Goal: Transaction & Acquisition: Purchase product/service

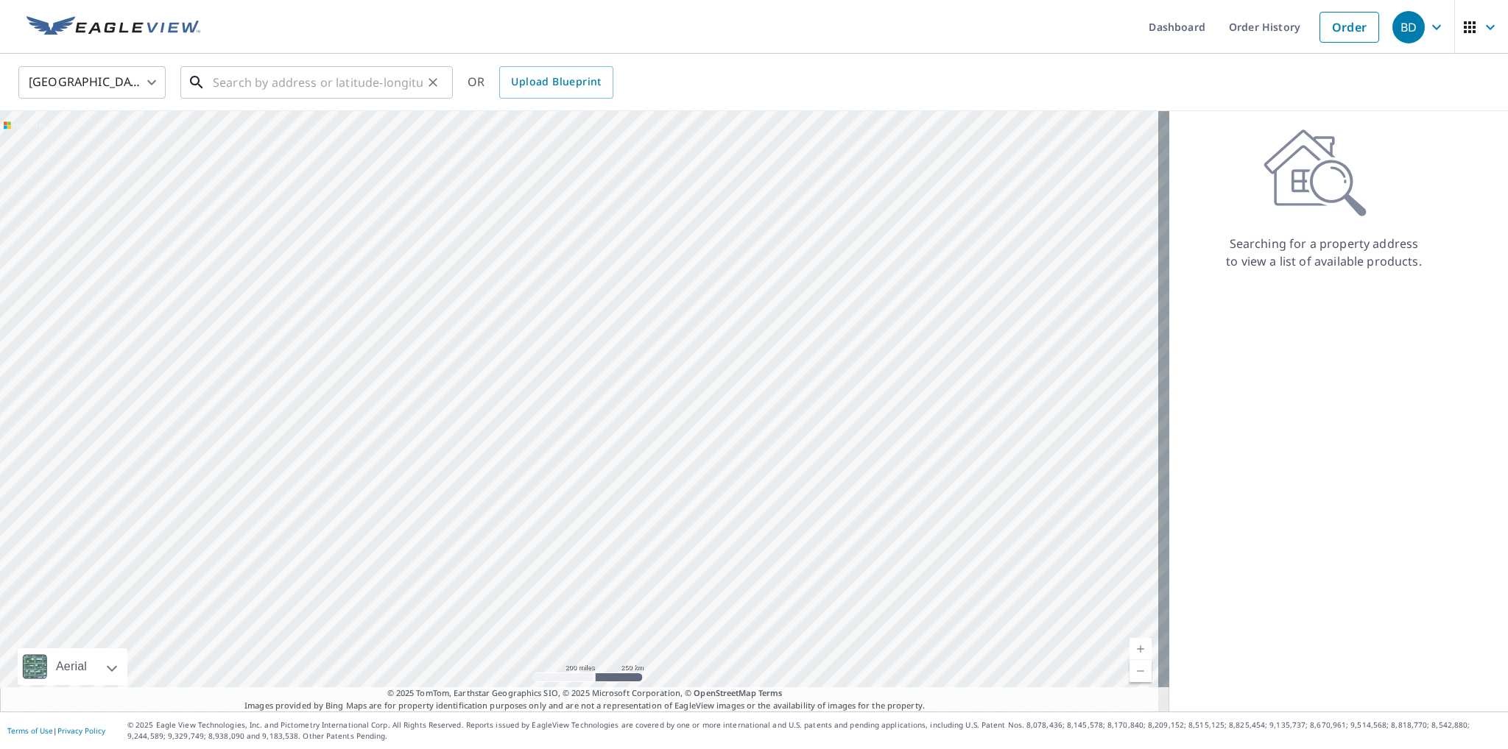
click at [252, 85] on input "text" at bounding box center [318, 82] width 210 height 41
paste input "[STREET_ADDRESS]"
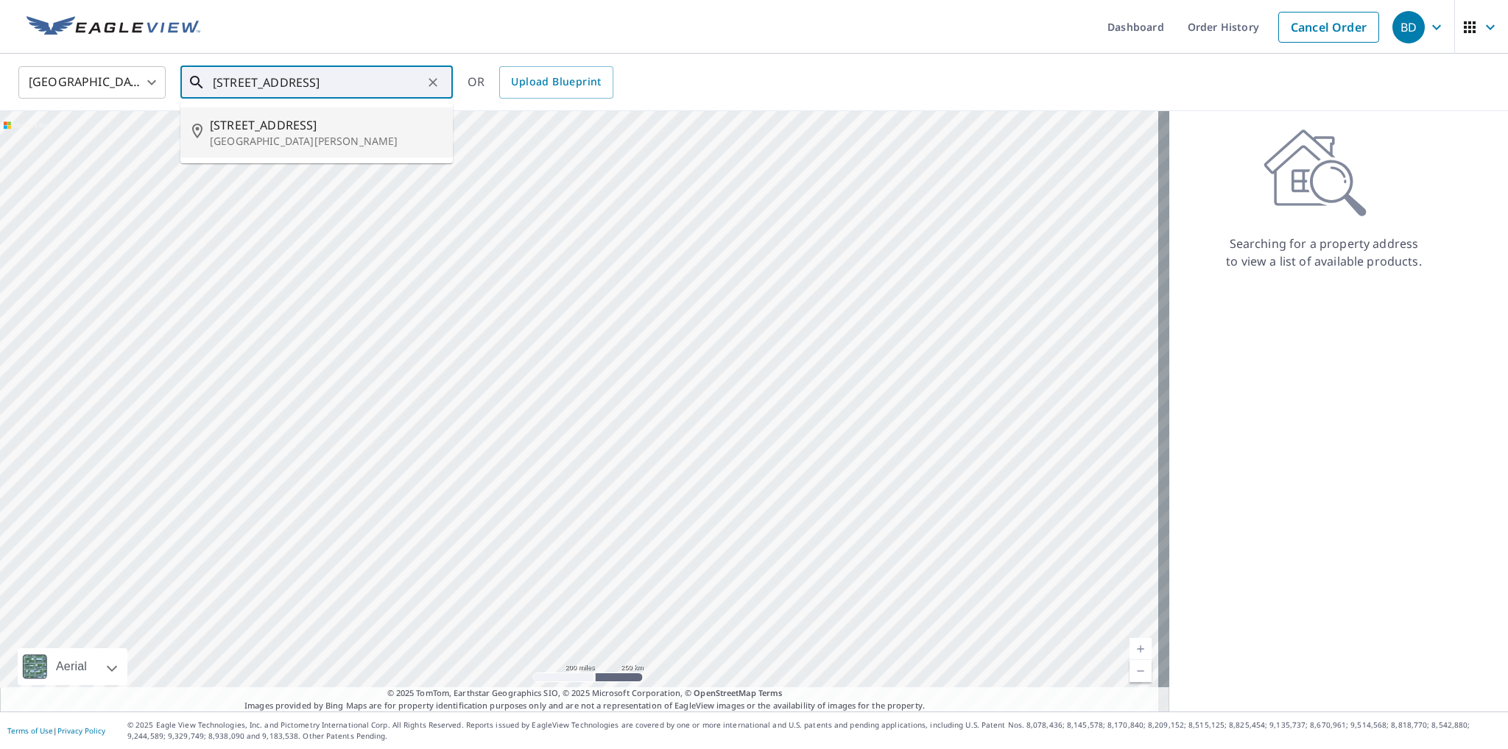
click at [304, 130] on span "[STREET_ADDRESS]" at bounding box center [325, 125] width 231 height 18
type input "[STREET_ADDRESS][PERSON_NAME]"
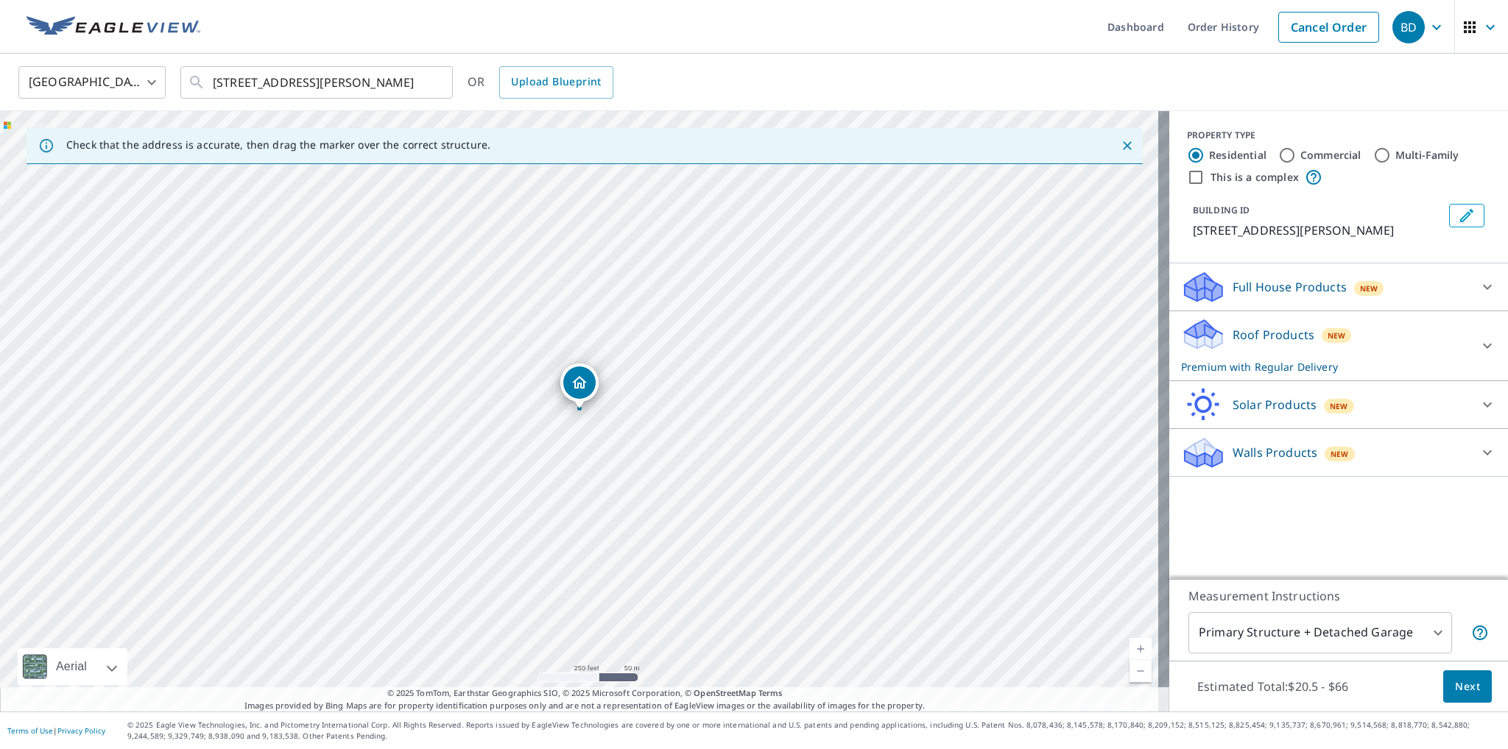
click at [1276, 339] on p "Roof Products" at bounding box center [1273, 335] width 82 height 18
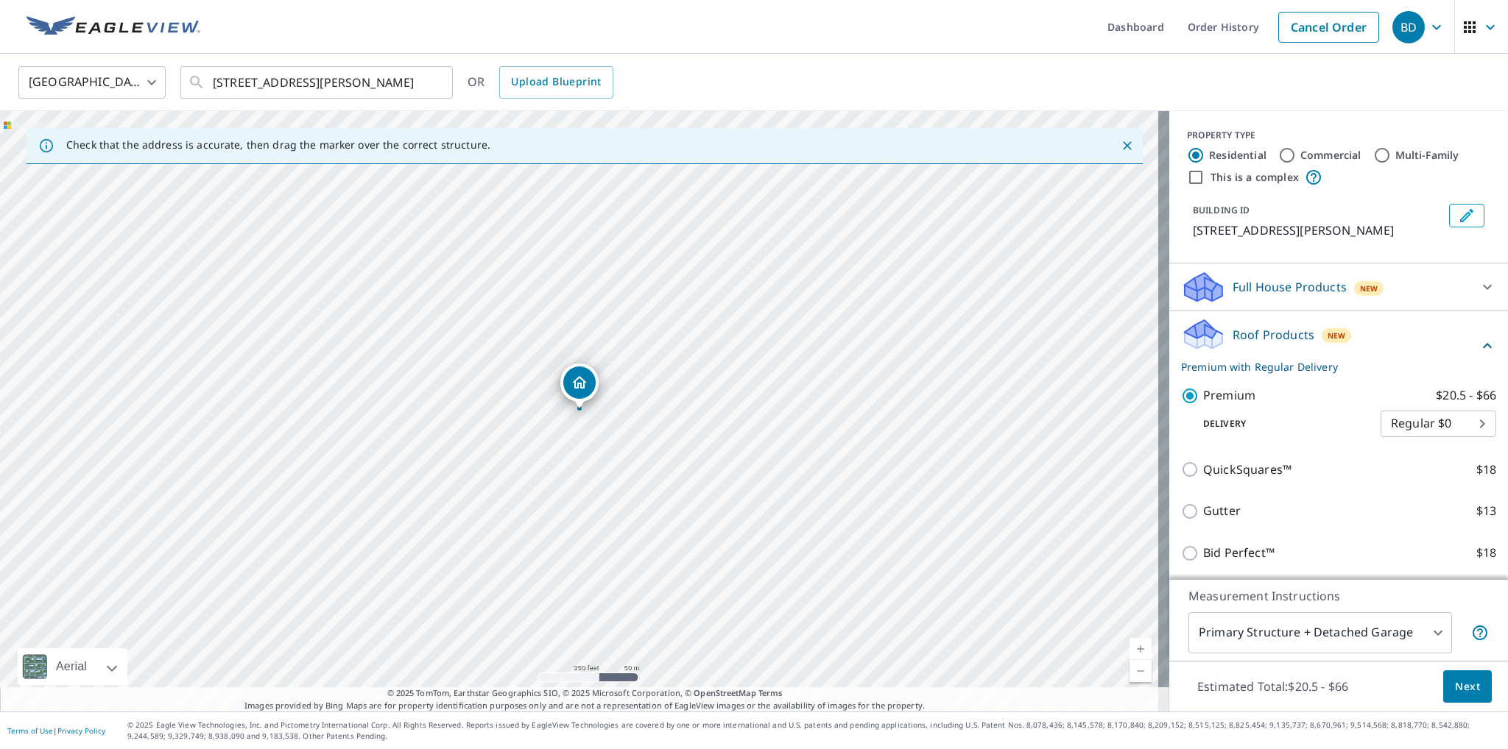
click at [1455, 682] on span "Next" at bounding box center [1467, 687] width 25 height 18
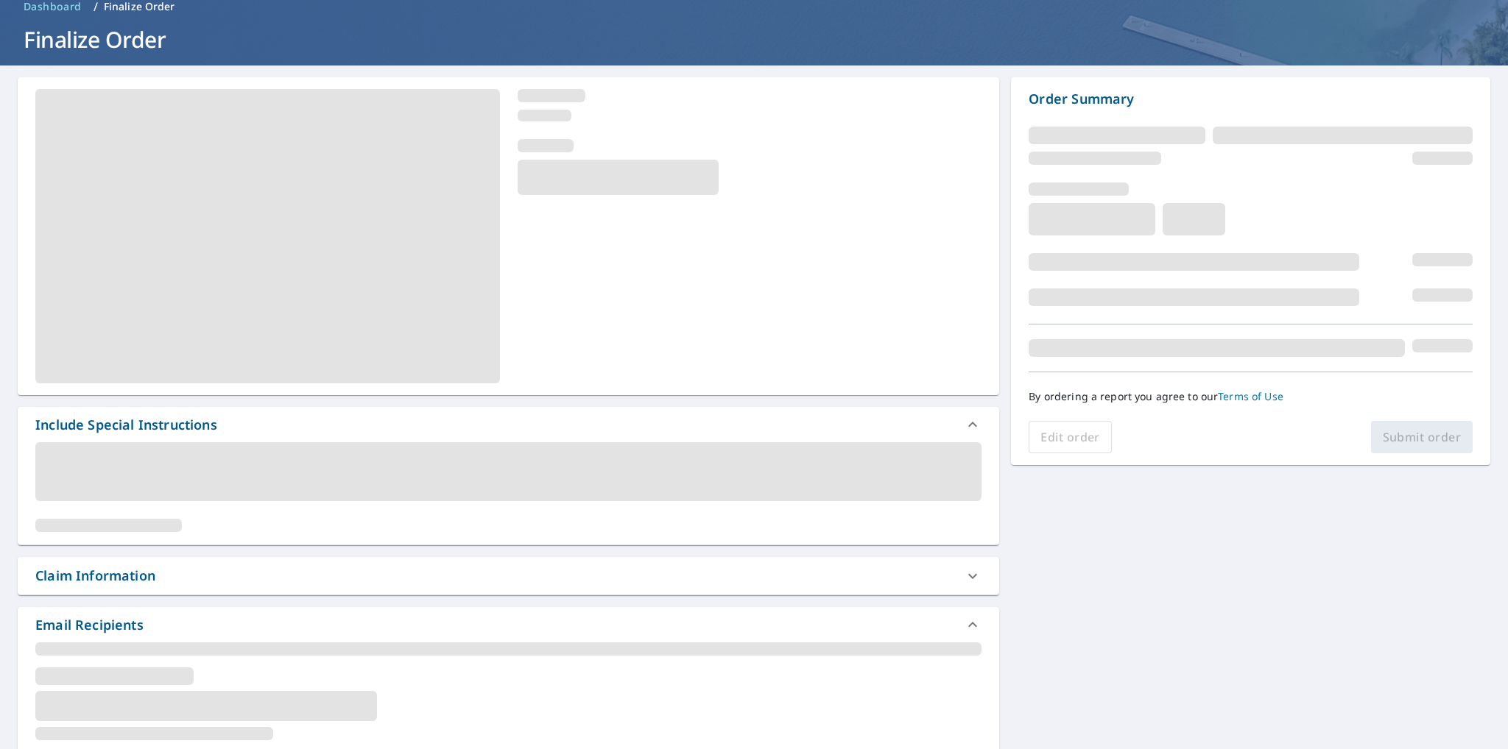
scroll to position [147, 0]
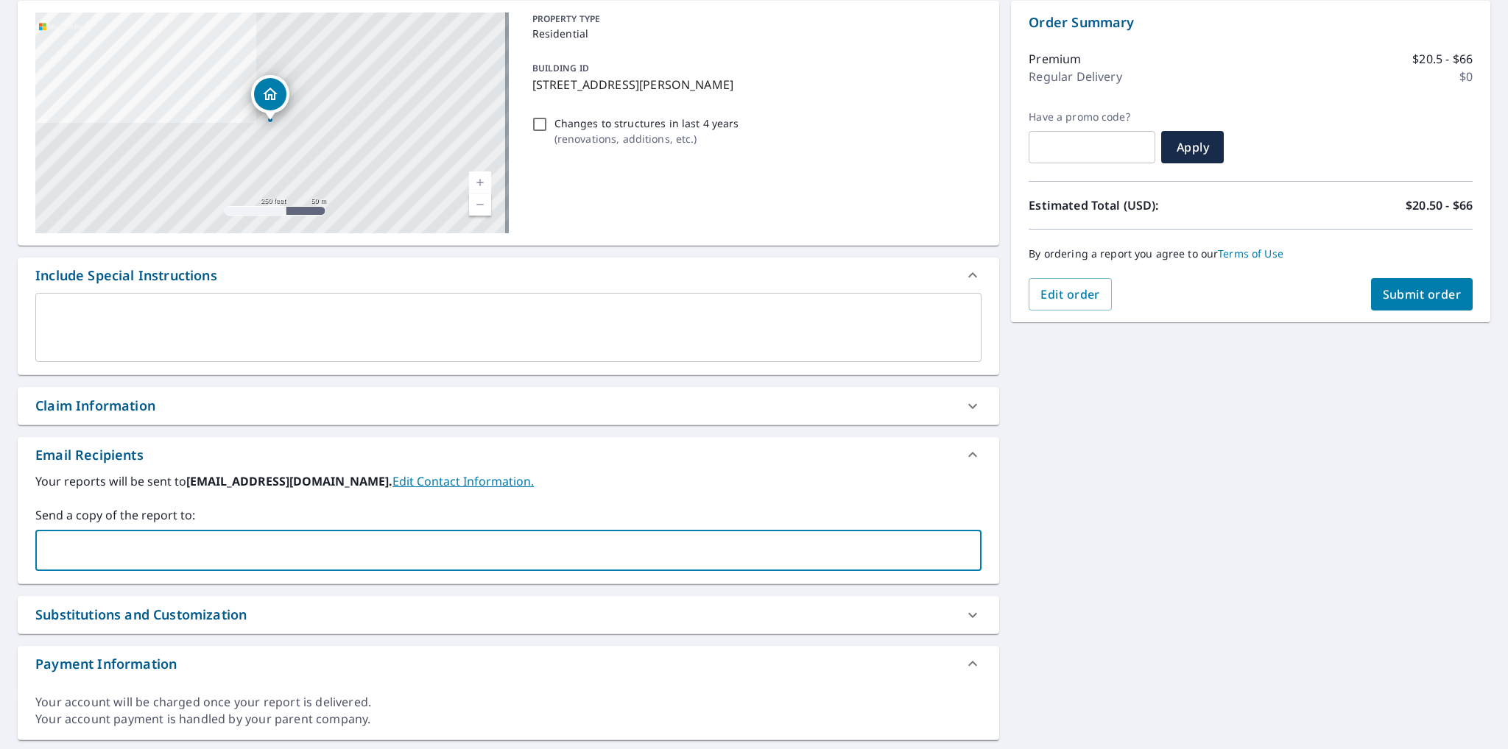
click at [138, 551] on input "text" at bounding box center [497, 551] width 911 height 28
type input "[PERSON_NAME][EMAIL_ADDRESS][PERSON_NAME][DOMAIN_NAME]"
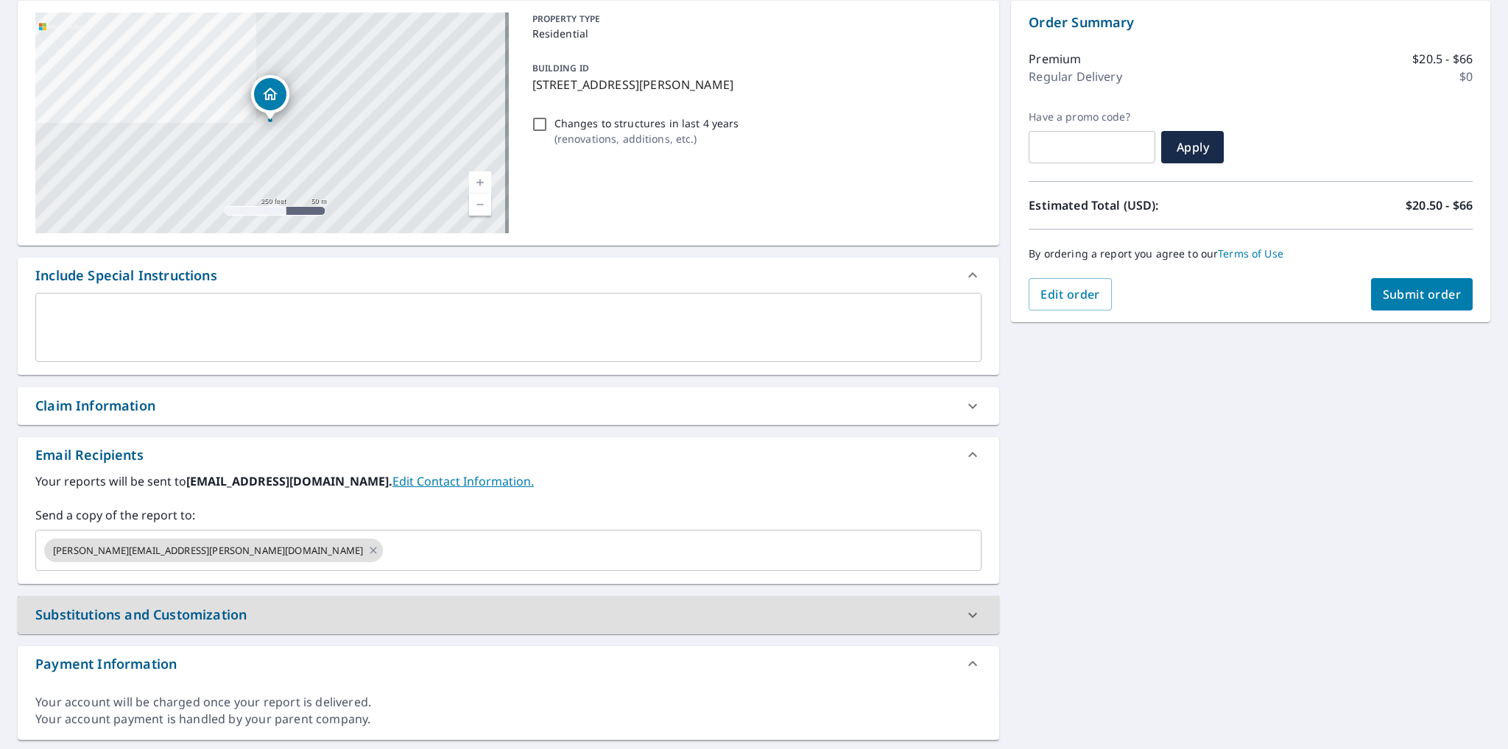
click at [1388, 294] on span "Submit order" at bounding box center [1421, 294] width 79 height 16
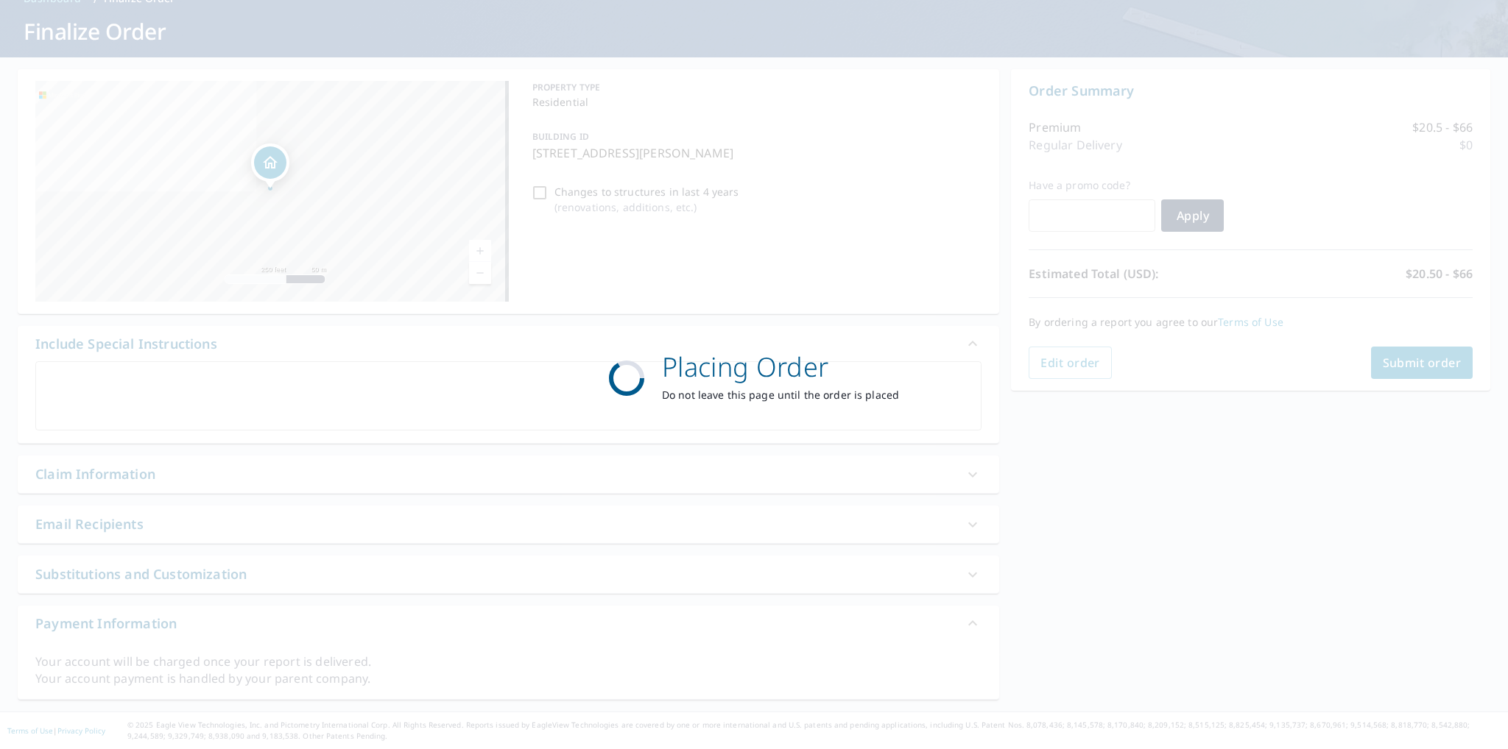
scroll to position [77, 0]
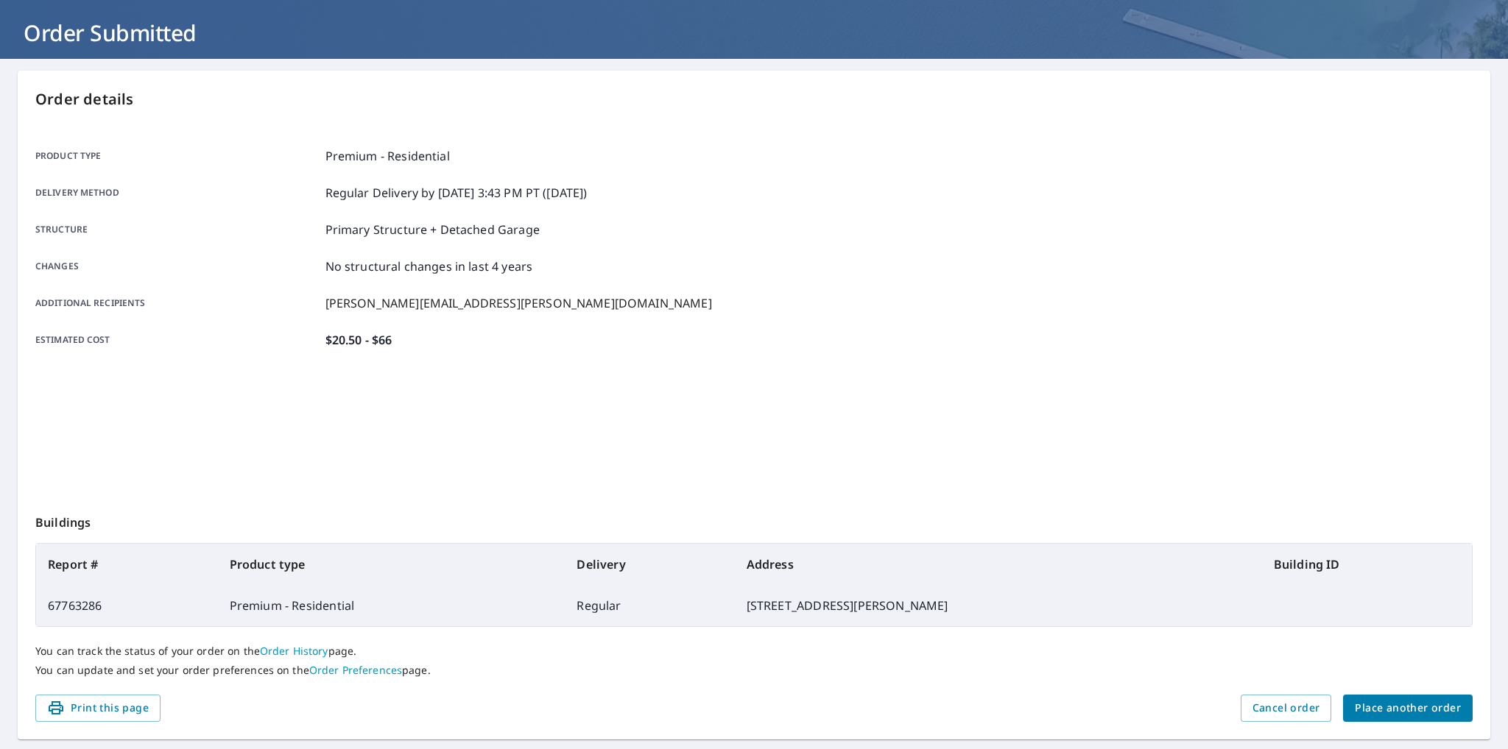
click at [1378, 703] on span "Place another order" at bounding box center [1407, 708] width 106 height 18
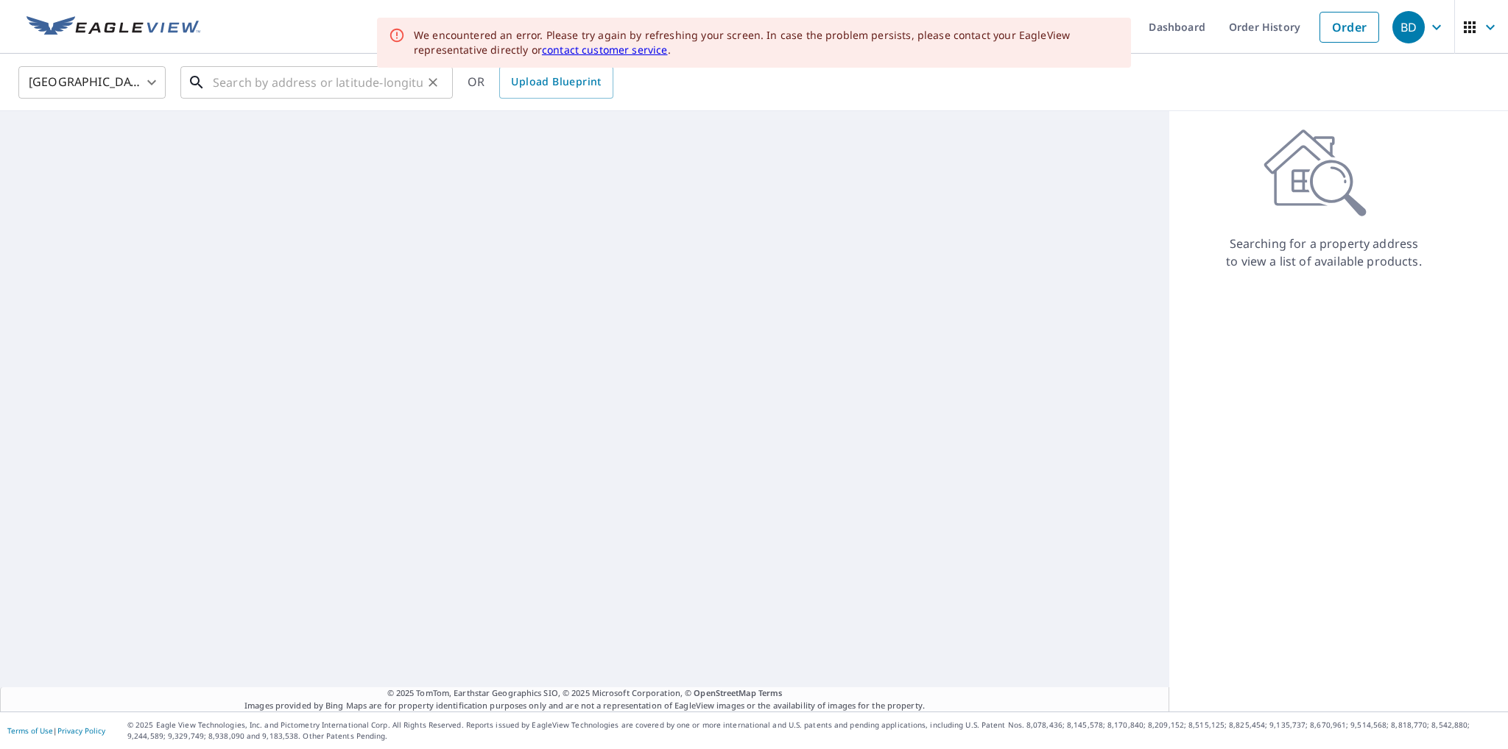
click at [287, 83] on input "text" at bounding box center [318, 82] width 210 height 41
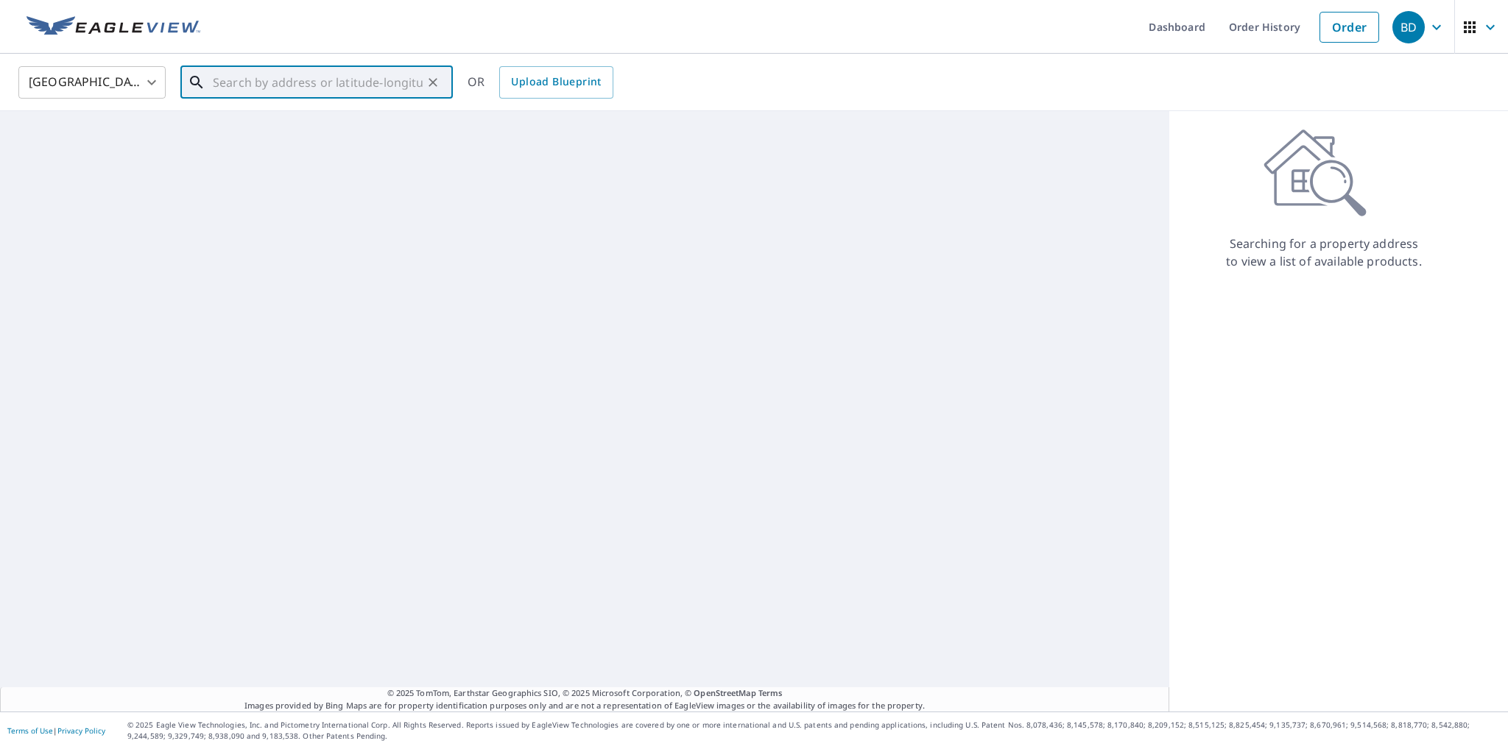
paste input "[STREET_ADDRESS][PERSON_NAME]"
click at [280, 122] on span "[STREET_ADDRESS][PERSON_NAME]" at bounding box center [325, 125] width 231 height 18
type input "[STREET_ADDRESS][PERSON_NAME]"
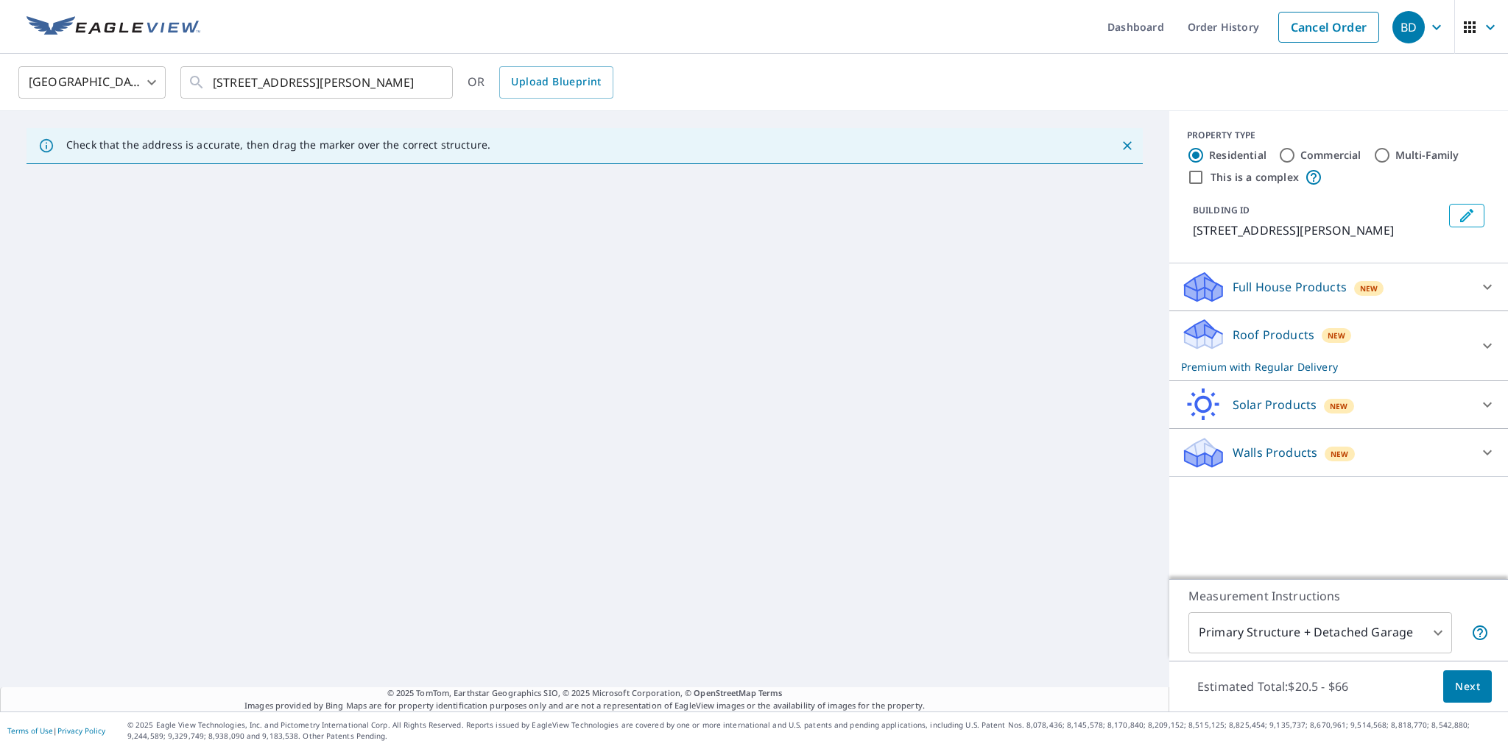
click at [203, 156] on div "Check that the address is accurate, then drag the marker over the correct struc…" at bounding box center [278, 145] width 424 height 26
click at [208, 151] on div "Check that the address is accurate, then drag the marker over the correct struc…" at bounding box center [278, 145] width 424 height 26
click at [322, 89] on input "[STREET_ADDRESS][PERSON_NAME]" at bounding box center [318, 82] width 210 height 41
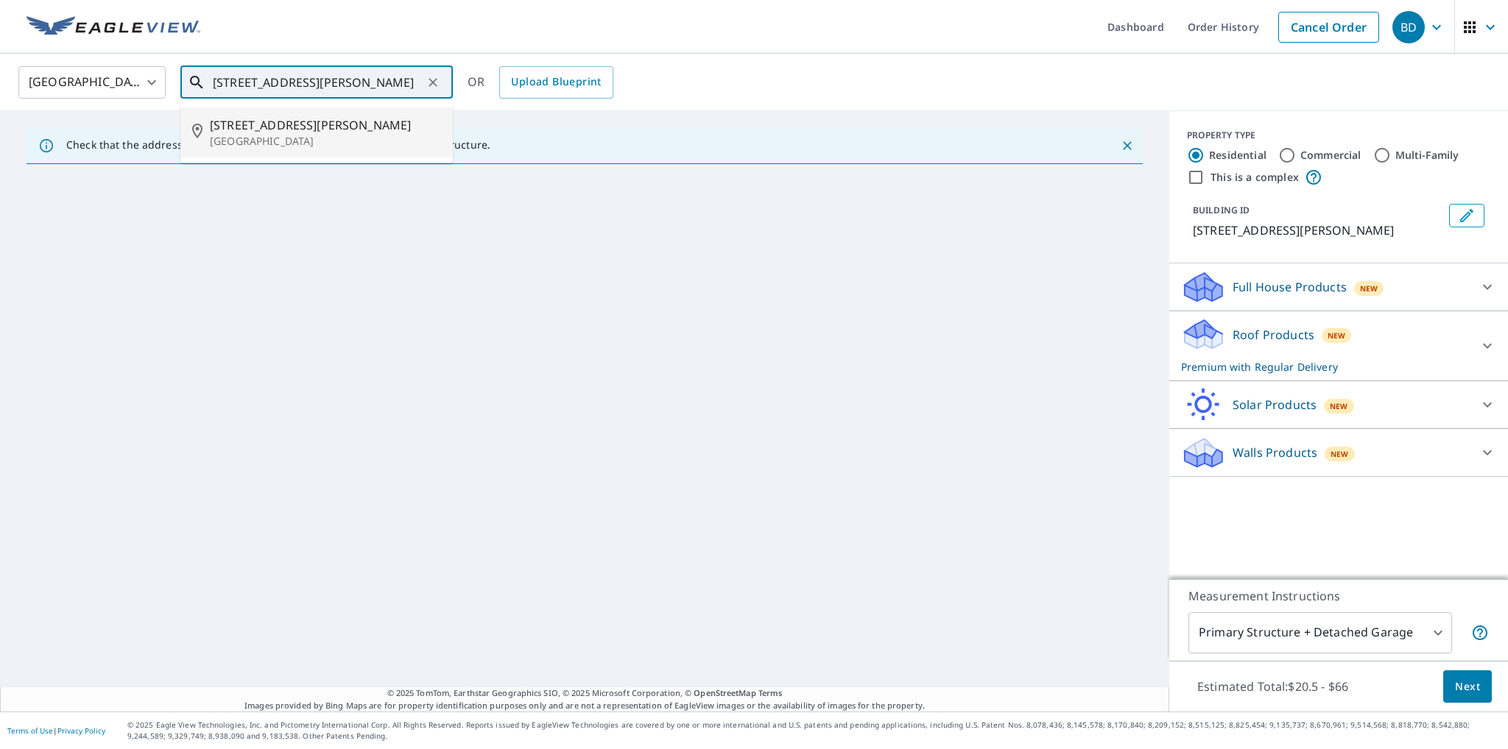
click at [291, 131] on span "[STREET_ADDRESS][PERSON_NAME]" at bounding box center [325, 125] width 231 height 18
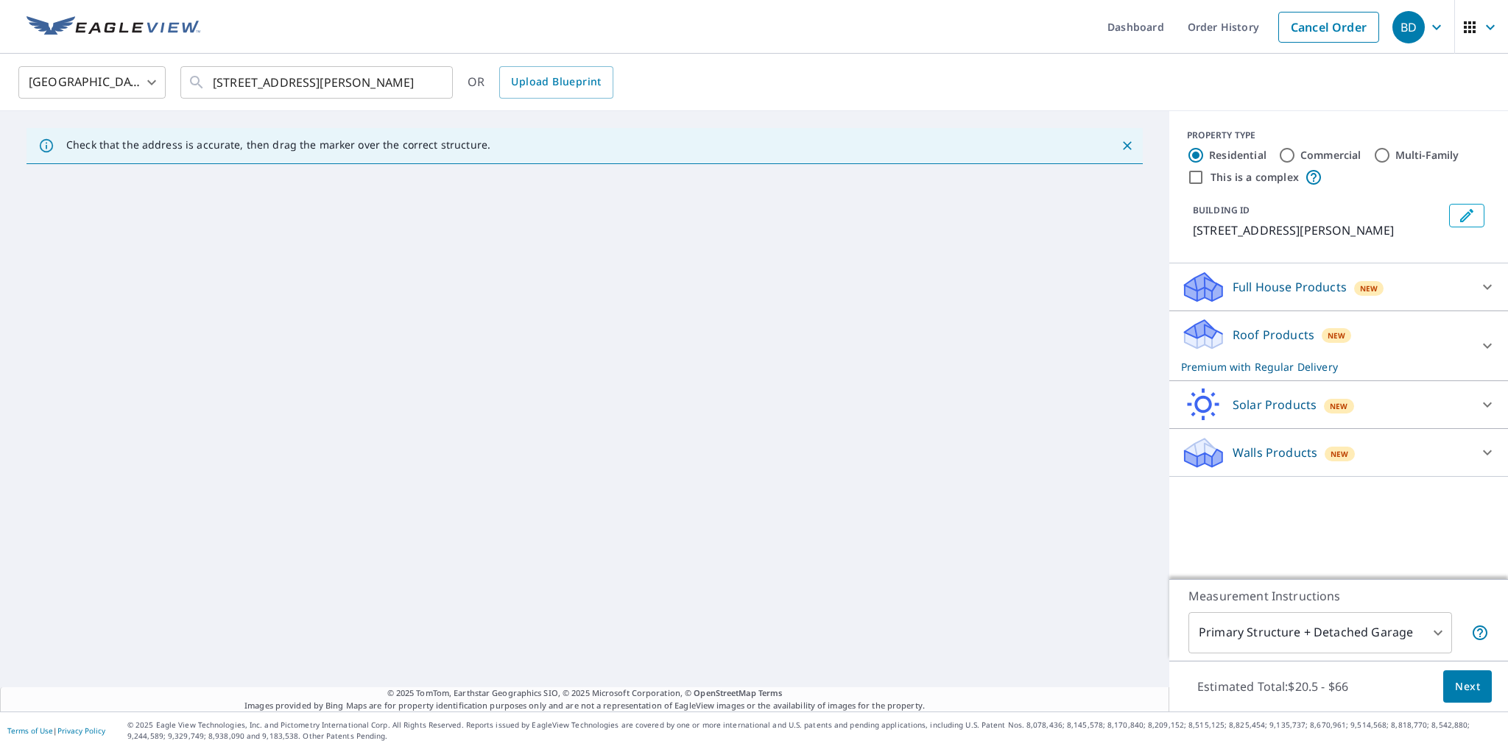
click at [49, 150] on icon at bounding box center [46, 144] width 13 height 13
click at [50, 148] on icon at bounding box center [46, 146] width 16 height 16
click at [1244, 360] on p "Premium with Regular Delivery" at bounding box center [1325, 366] width 289 height 15
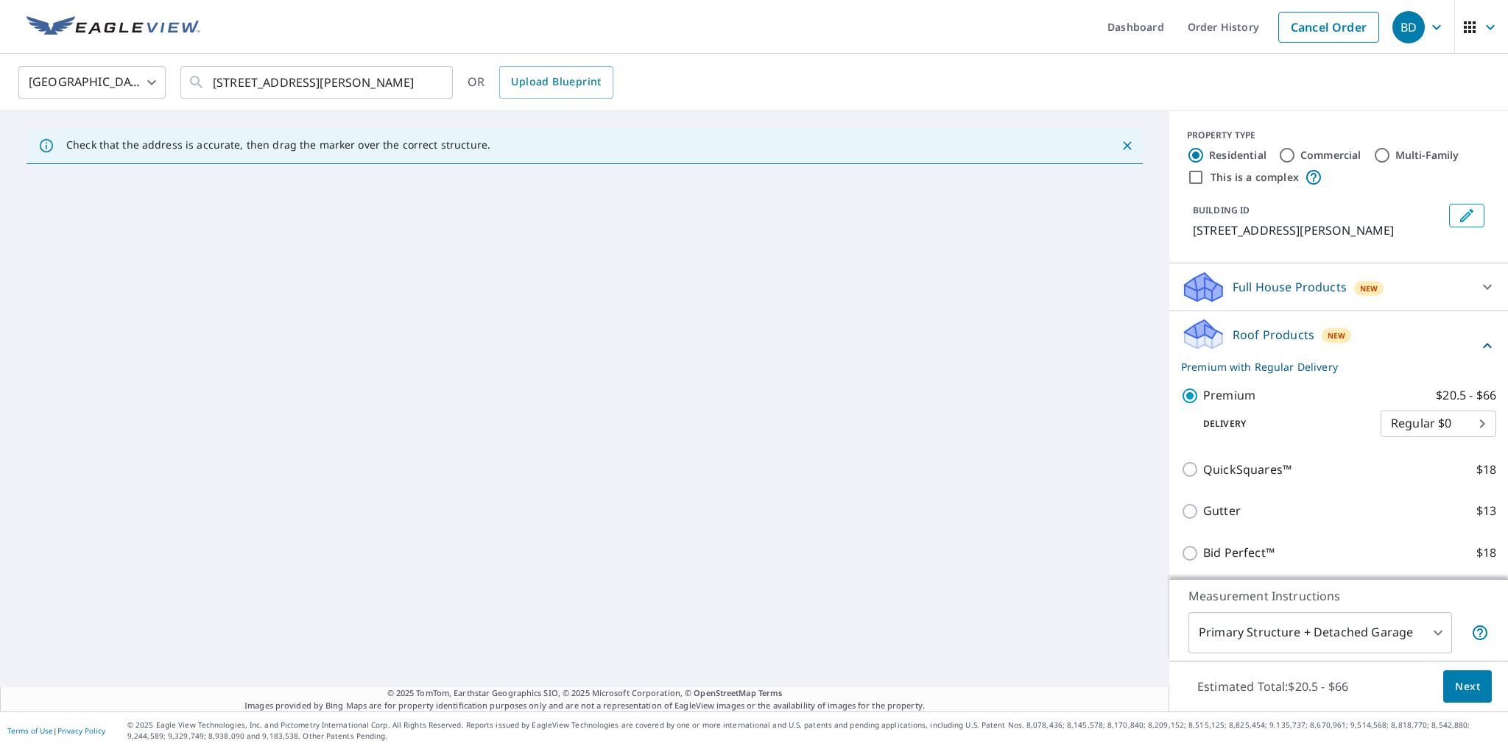
click at [1452, 699] on button "Next" at bounding box center [1467, 687] width 49 height 33
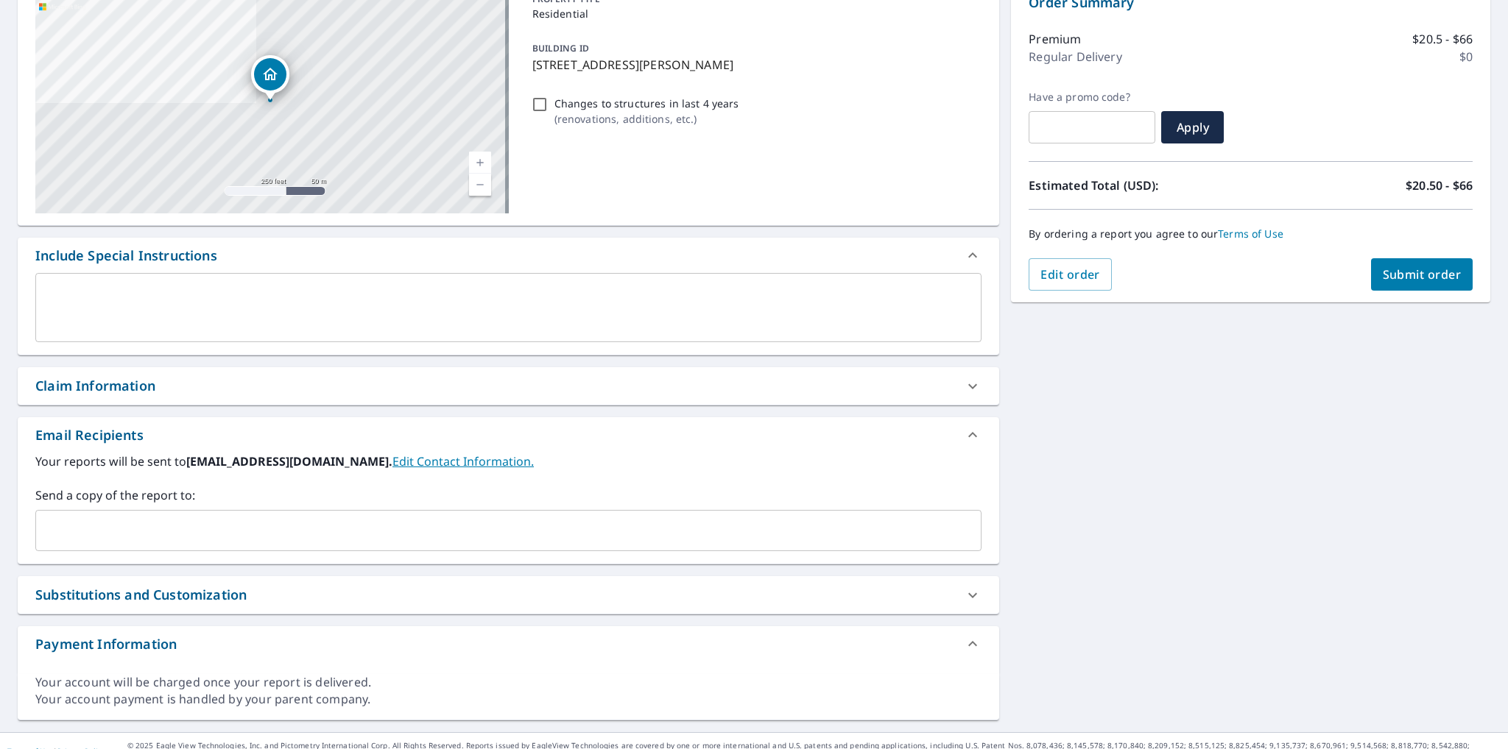
scroll to position [186, 0]
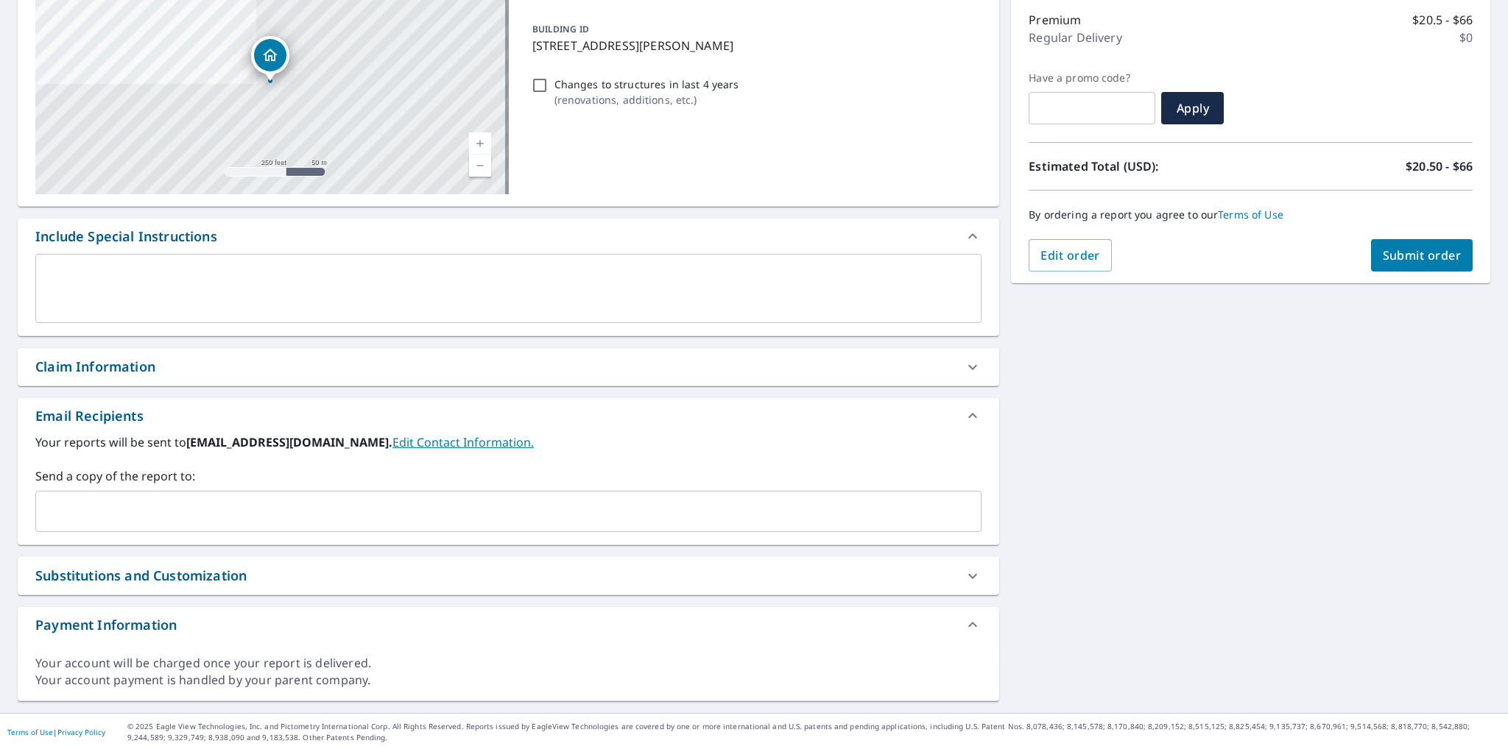
click at [134, 512] on input "text" at bounding box center [497, 512] width 911 height 28
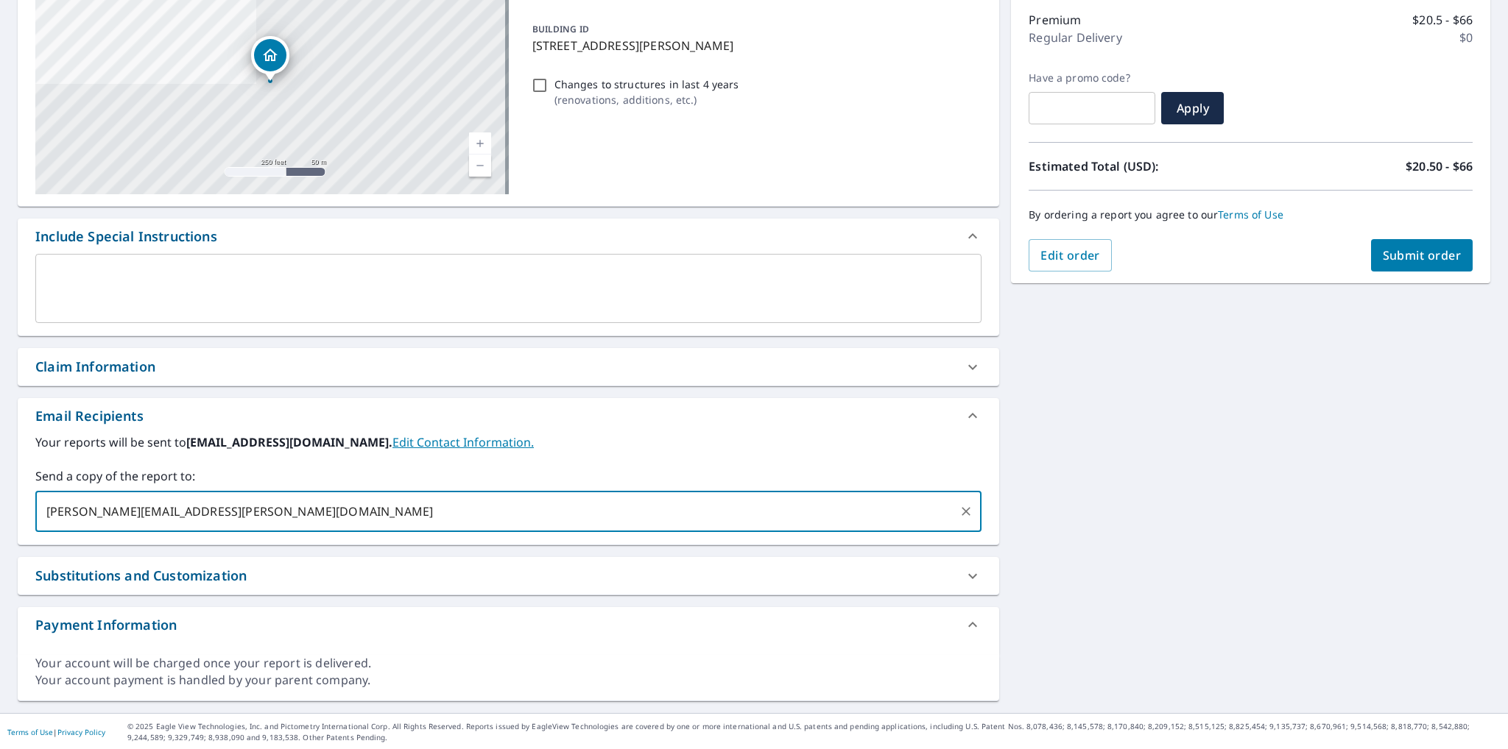
type input "[PERSON_NAME][EMAIL_ADDRESS][PERSON_NAME][DOMAIN_NAME]"
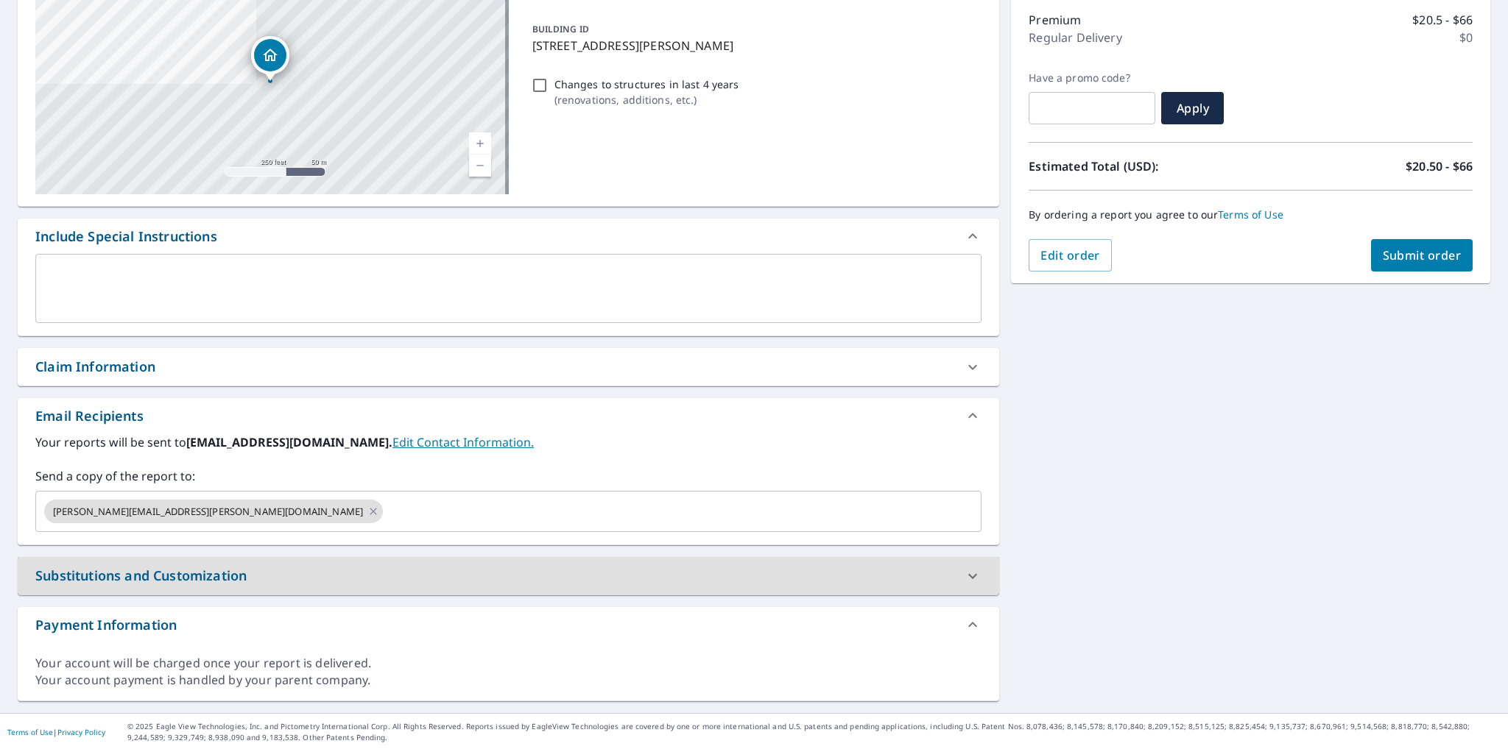
click at [1381, 244] on button "Submit order" at bounding box center [1422, 255] width 102 height 32
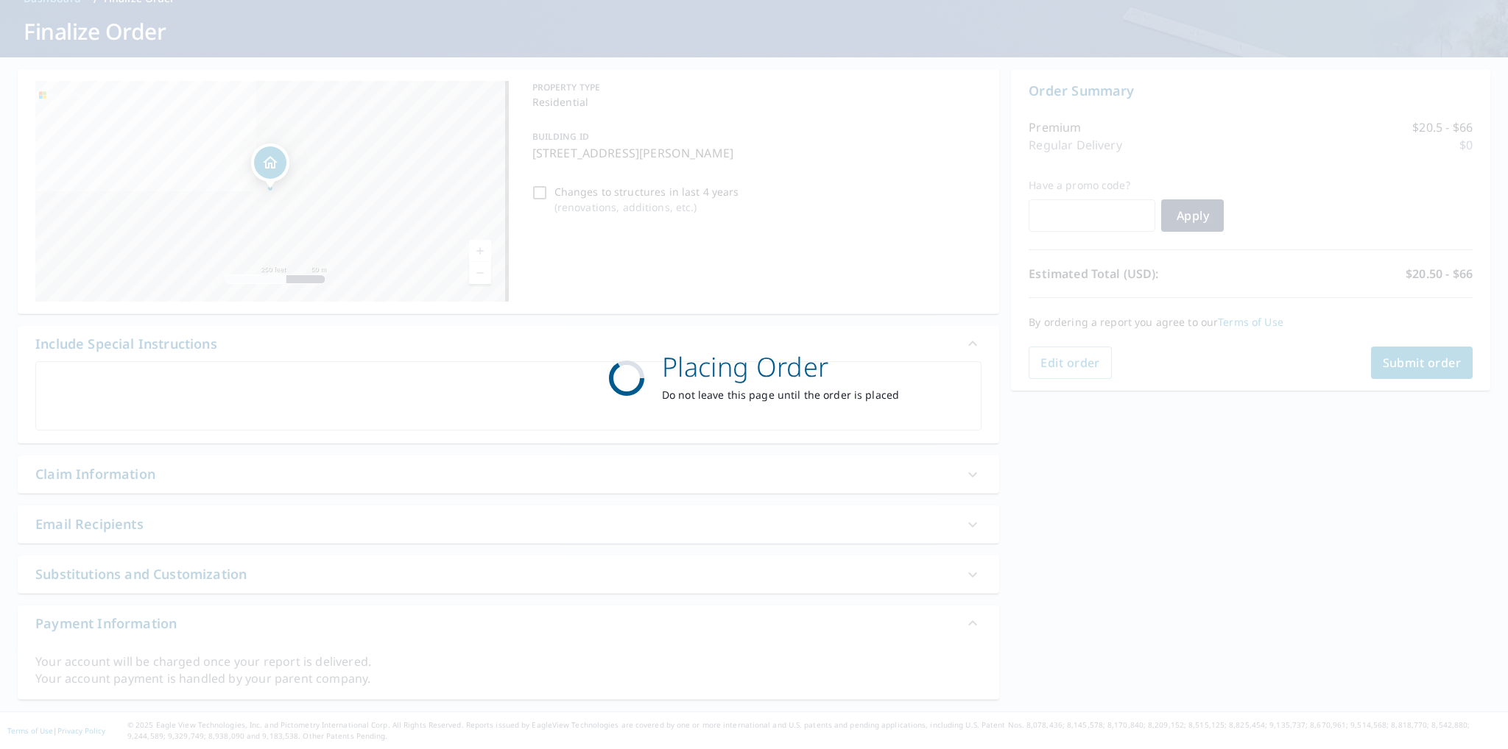
scroll to position [77, 0]
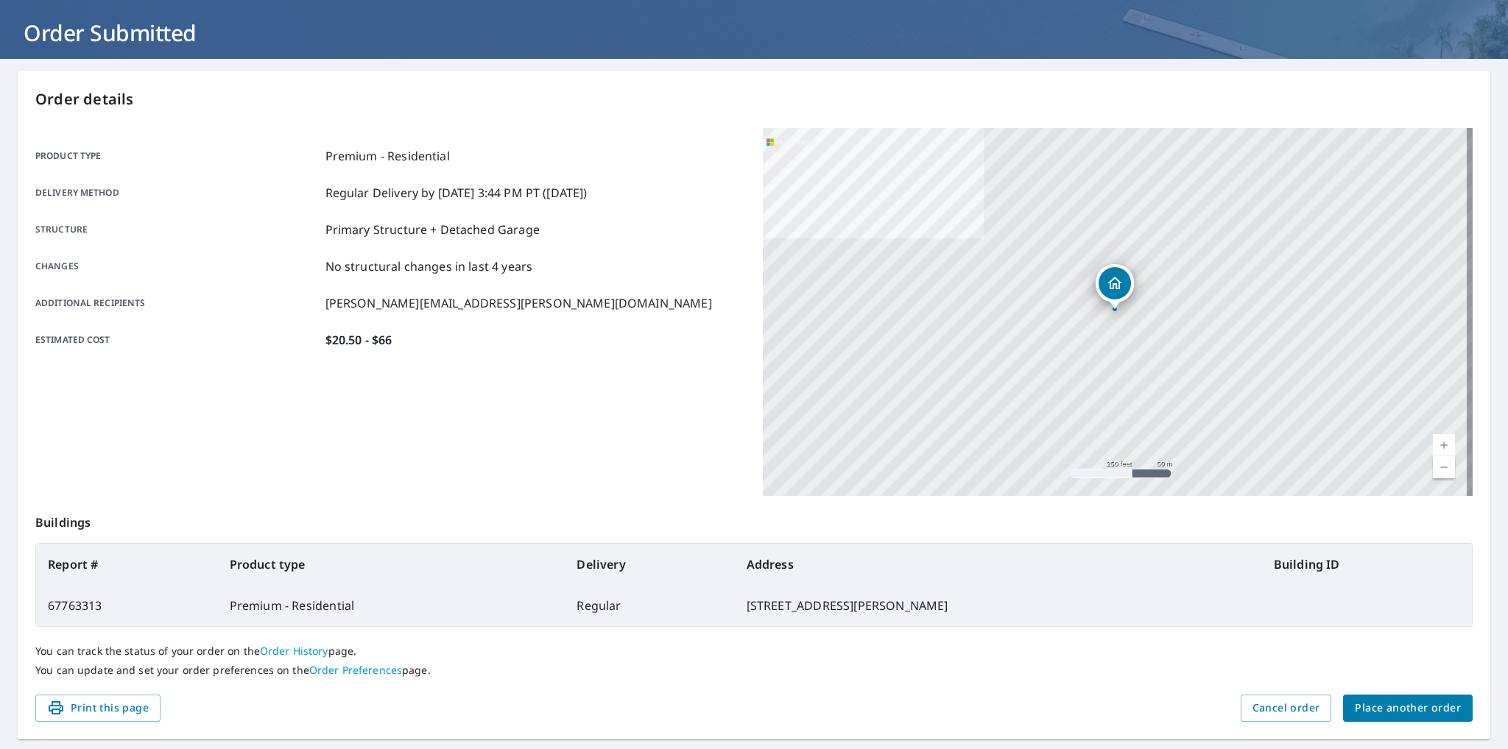
click at [1365, 716] on button "Place another order" at bounding box center [1408, 708] width 130 height 27
